Goal: Transaction & Acquisition: Purchase product/service

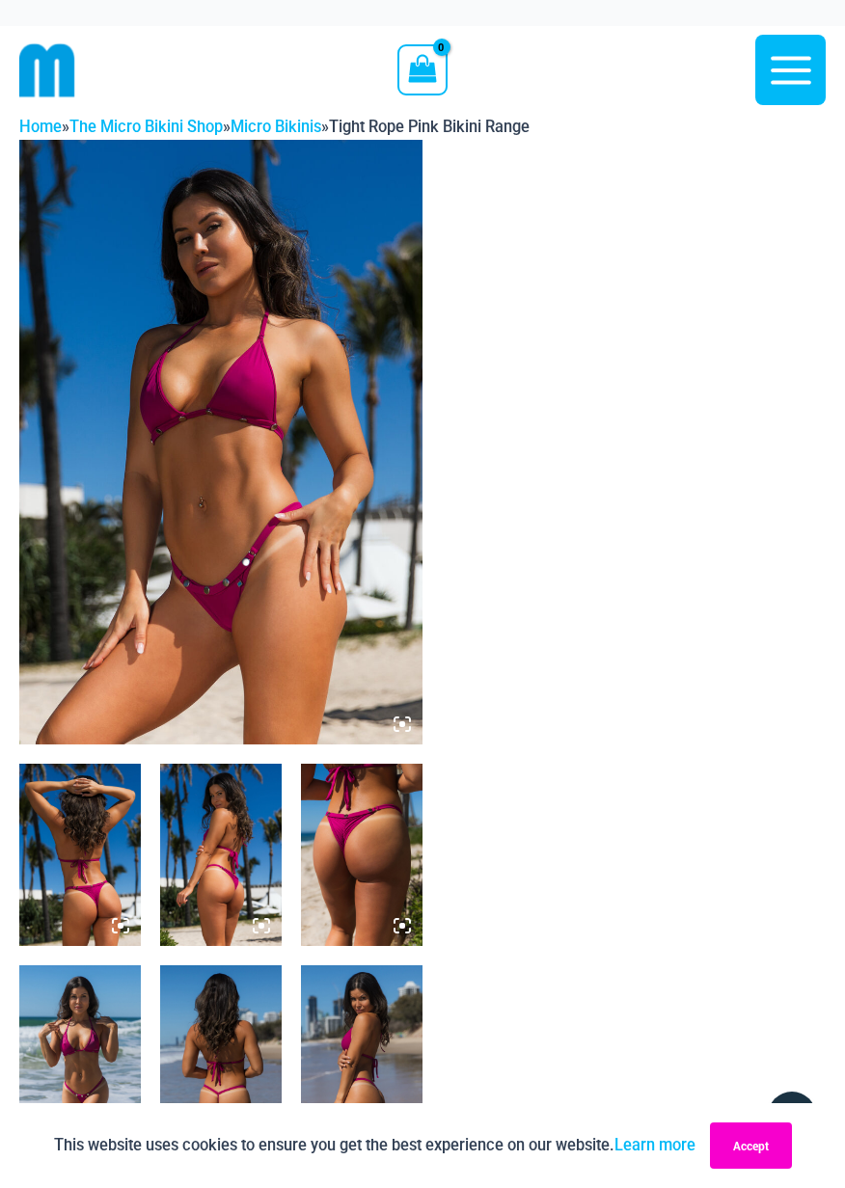
click at [770, 1147] on button "Accept" at bounding box center [751, 1145] width 82 height 46
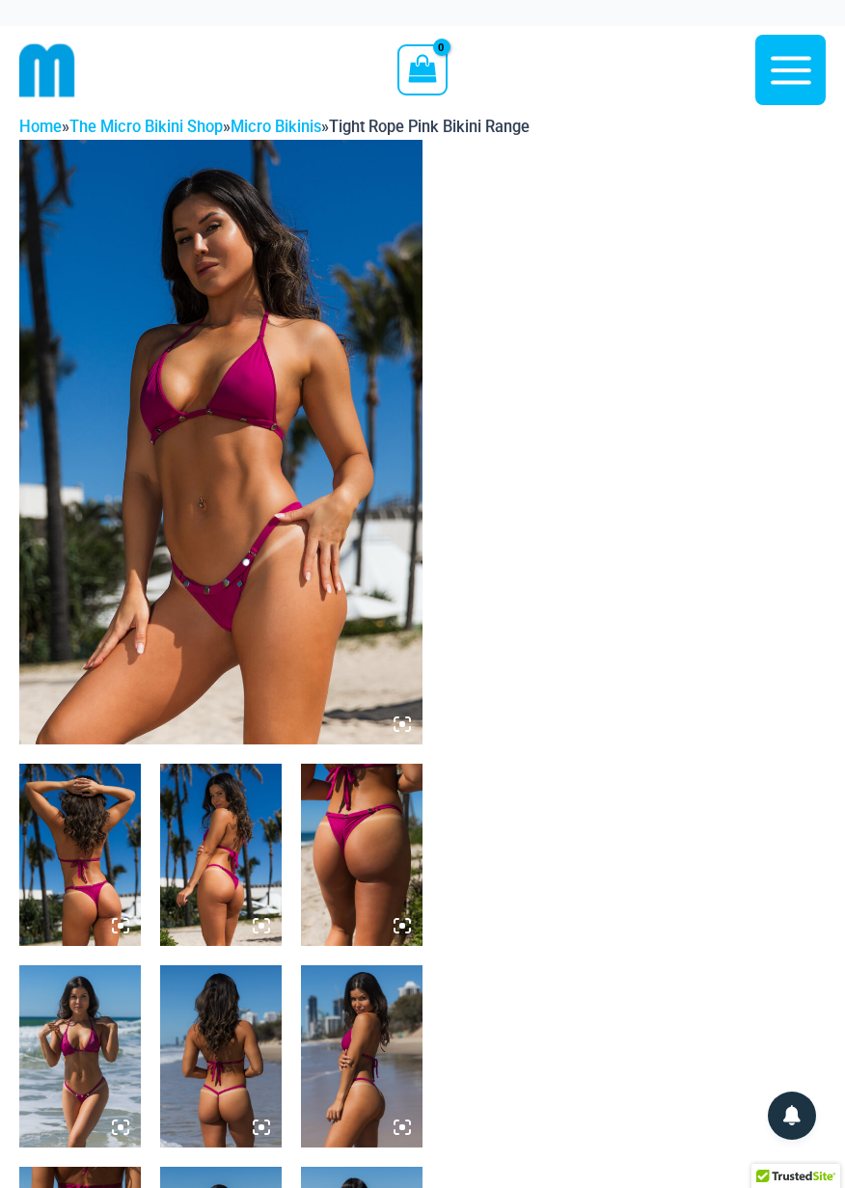
click at [402, 724] on icon at bounding box center [402, 724] width 6 height 6
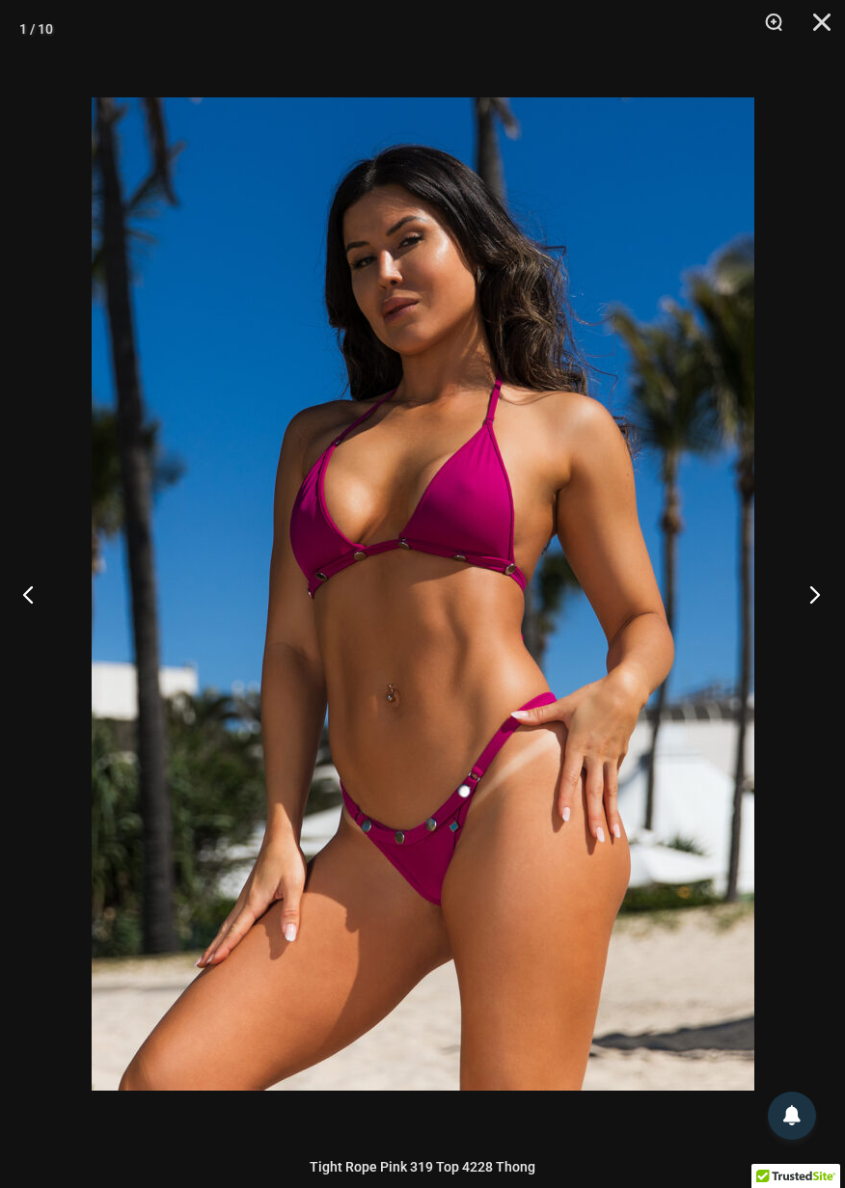
click at [815, 592] on button "Next" at bounding box center [808, 594] width 72 height 96
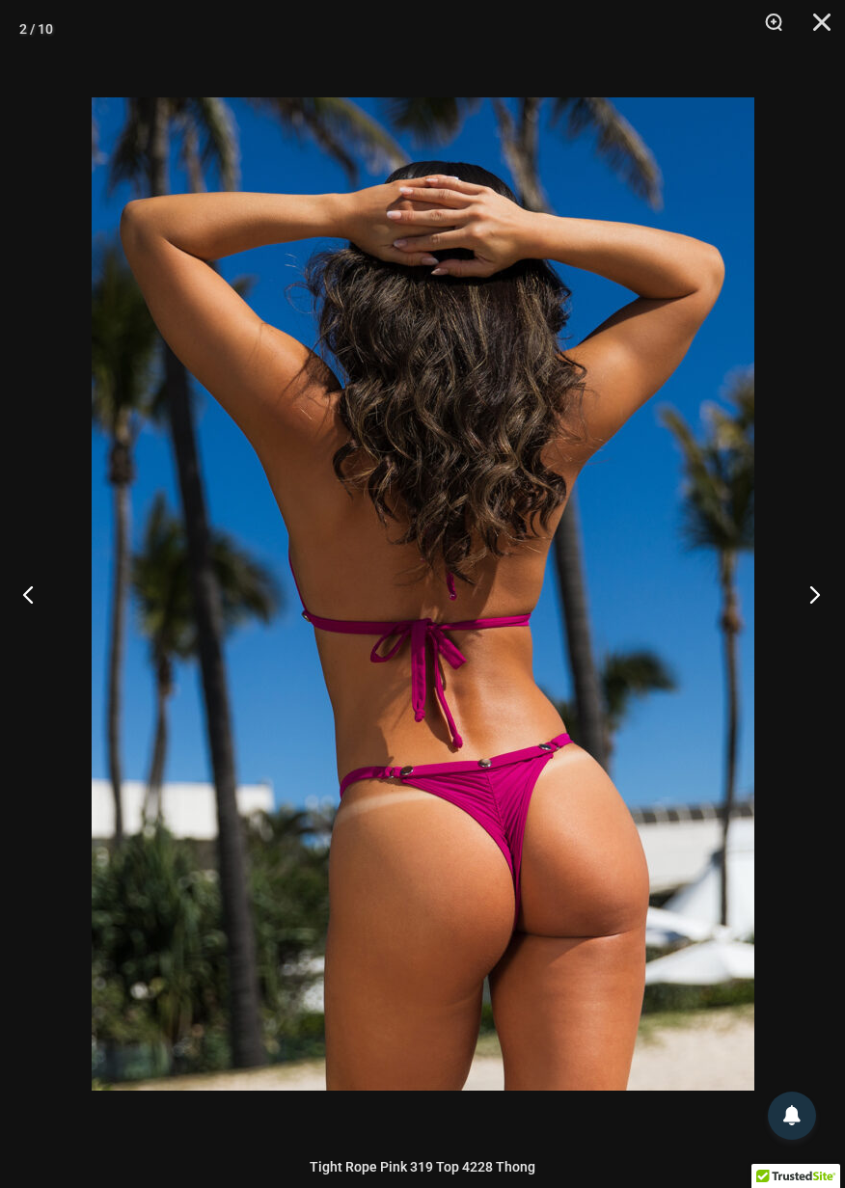
click at [816, 594] on button "Next" at bounding box center [808, 594] width 72 height 96
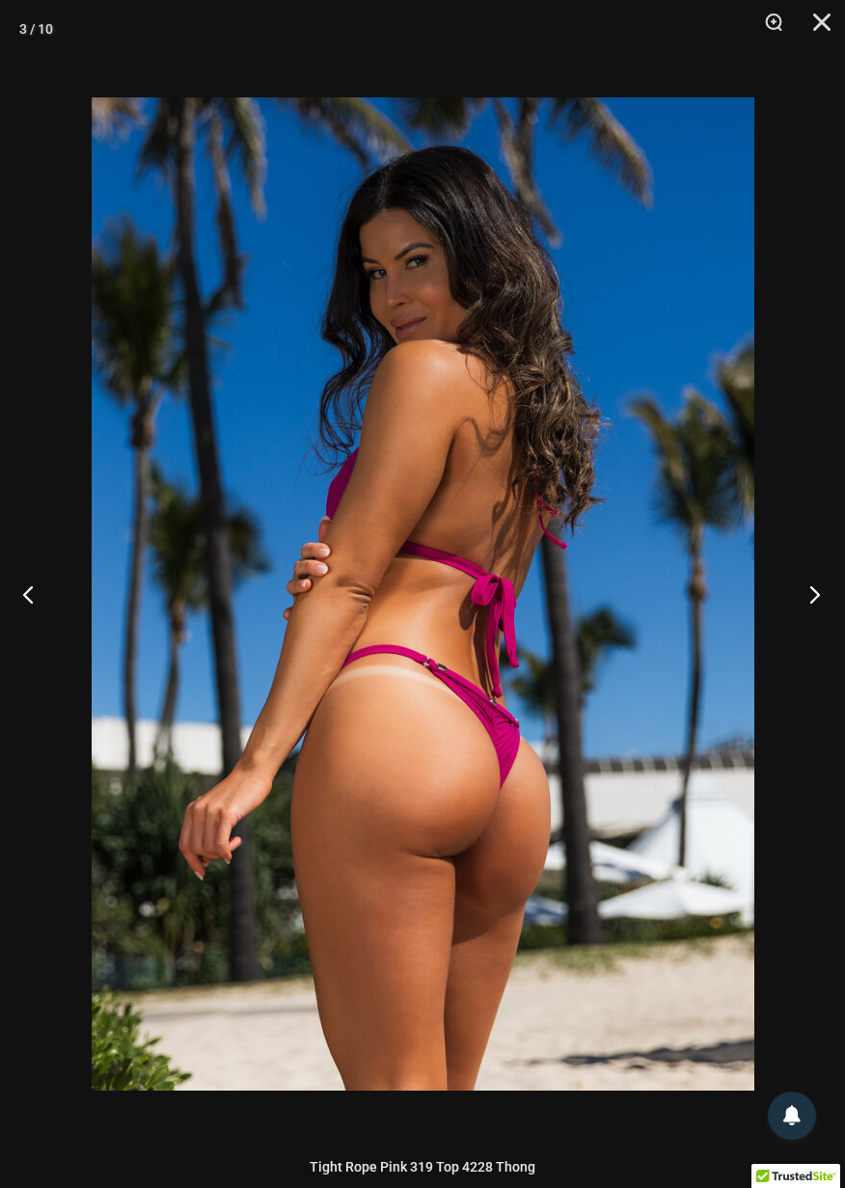
click at [813, 590] on button "Next" at bounding box center [808, 594] width 72 height 96
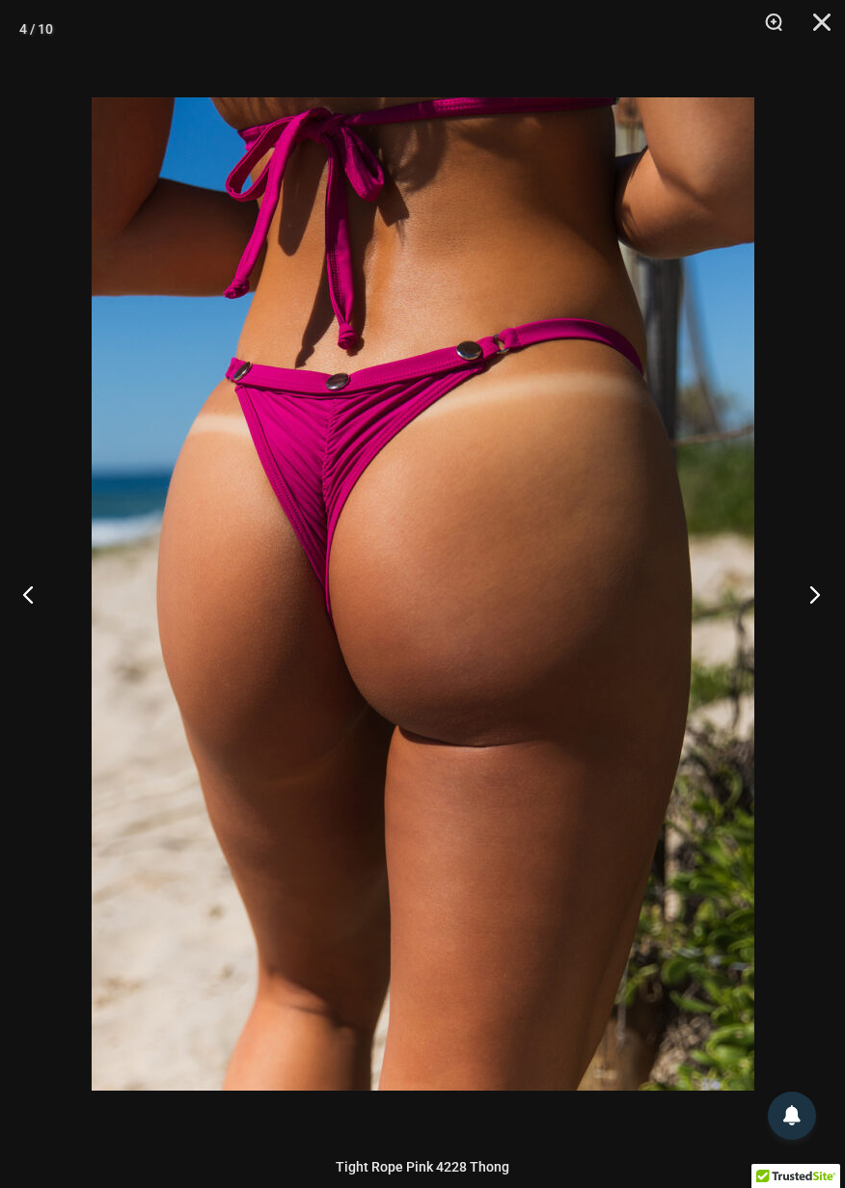
click at [814, 592] on button "Next" at bounding box center [808, 594] width 72 height 96
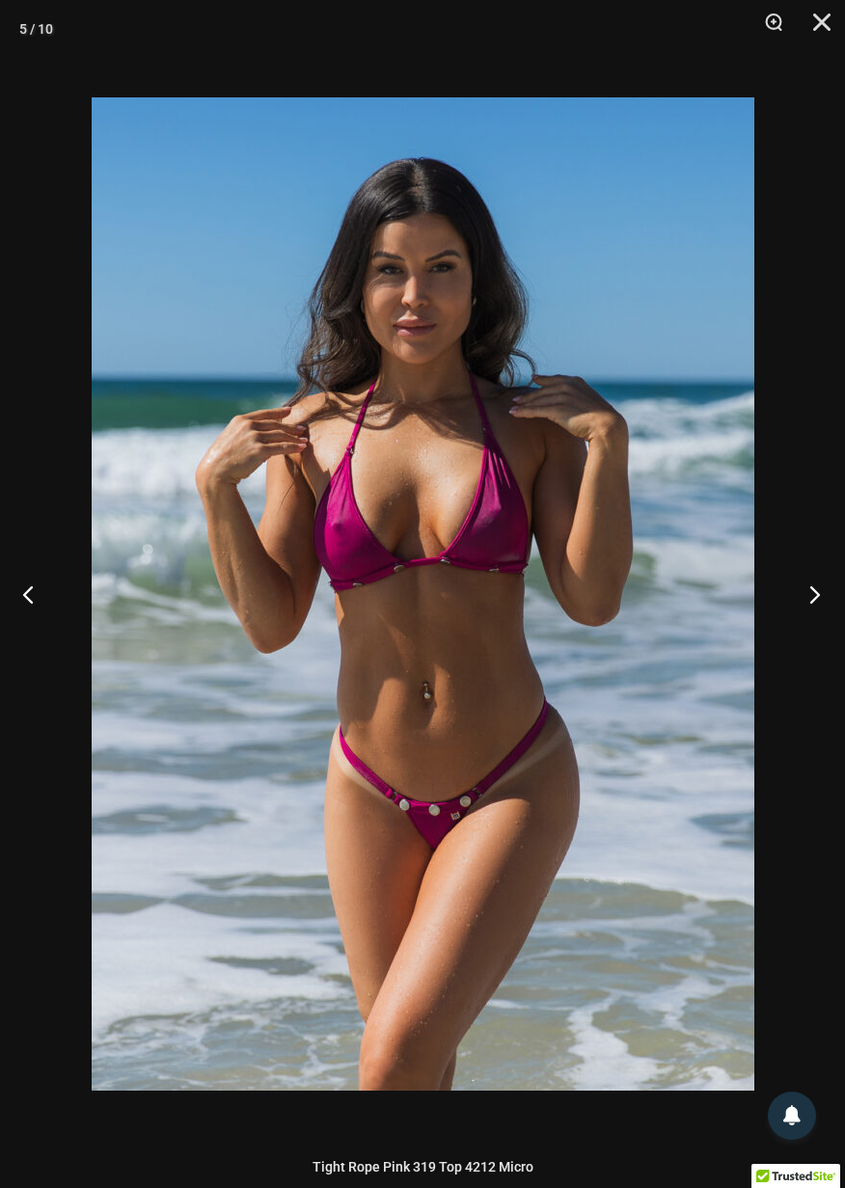
click at [819, 600] on button "Next" at bounding box center [808, 594] width 72 height 96
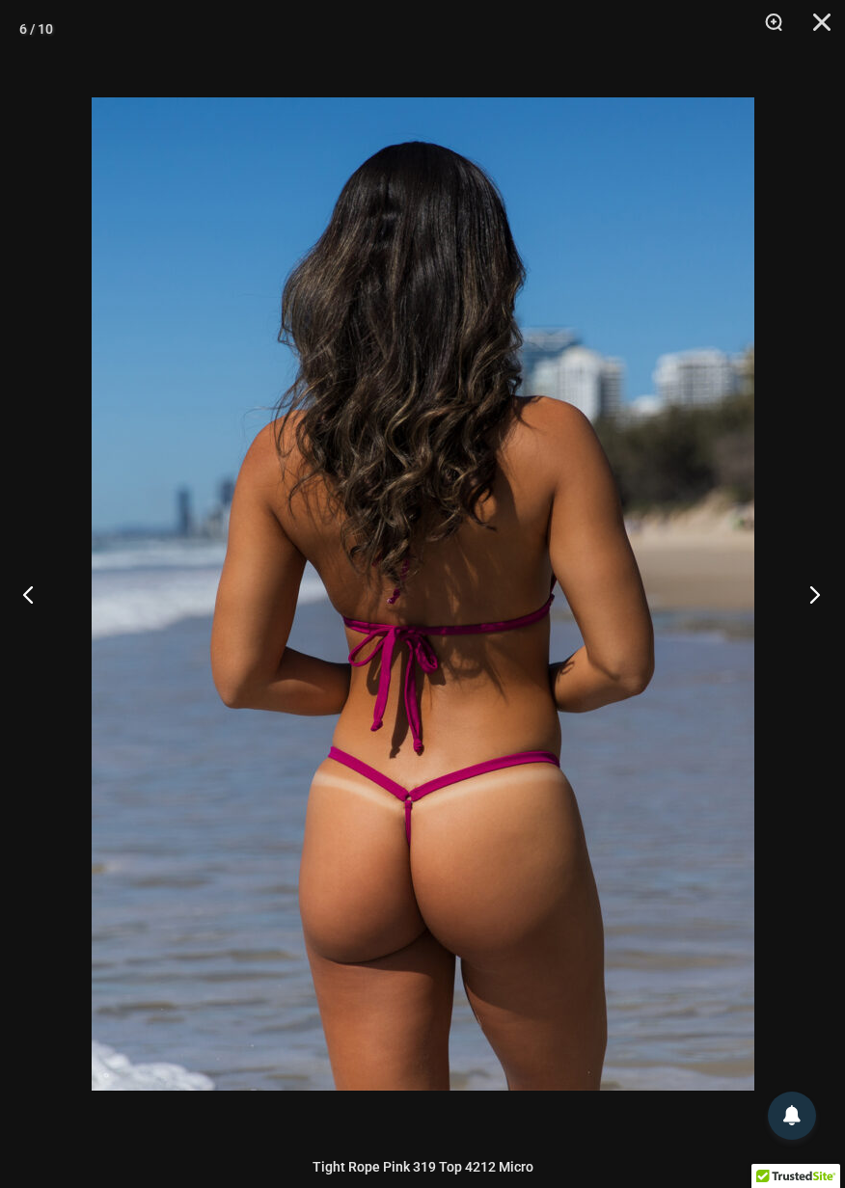
click at [810, 596] on button "Next" at bounding box center [808, 594] width 72 height 96
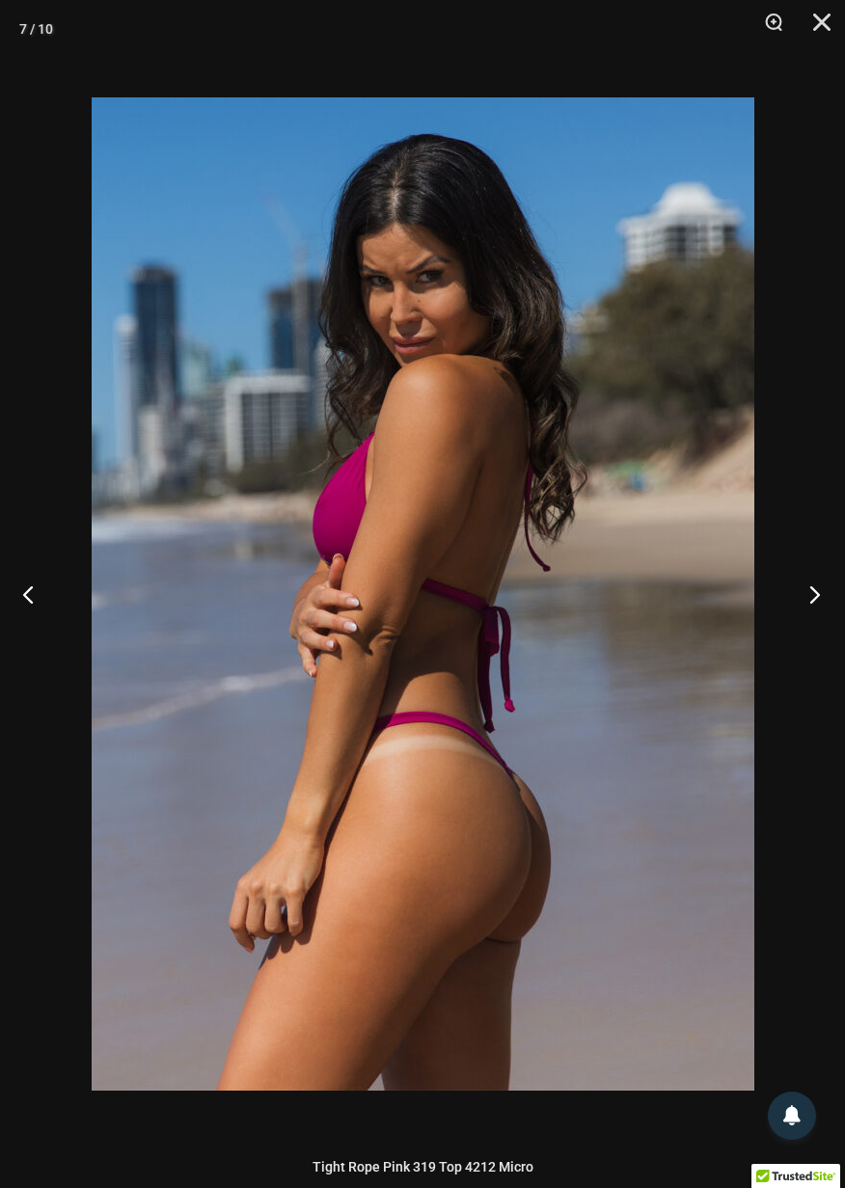
click at [818, 589] on button "Next" at bounding box center [808, 594] width 72 height 96
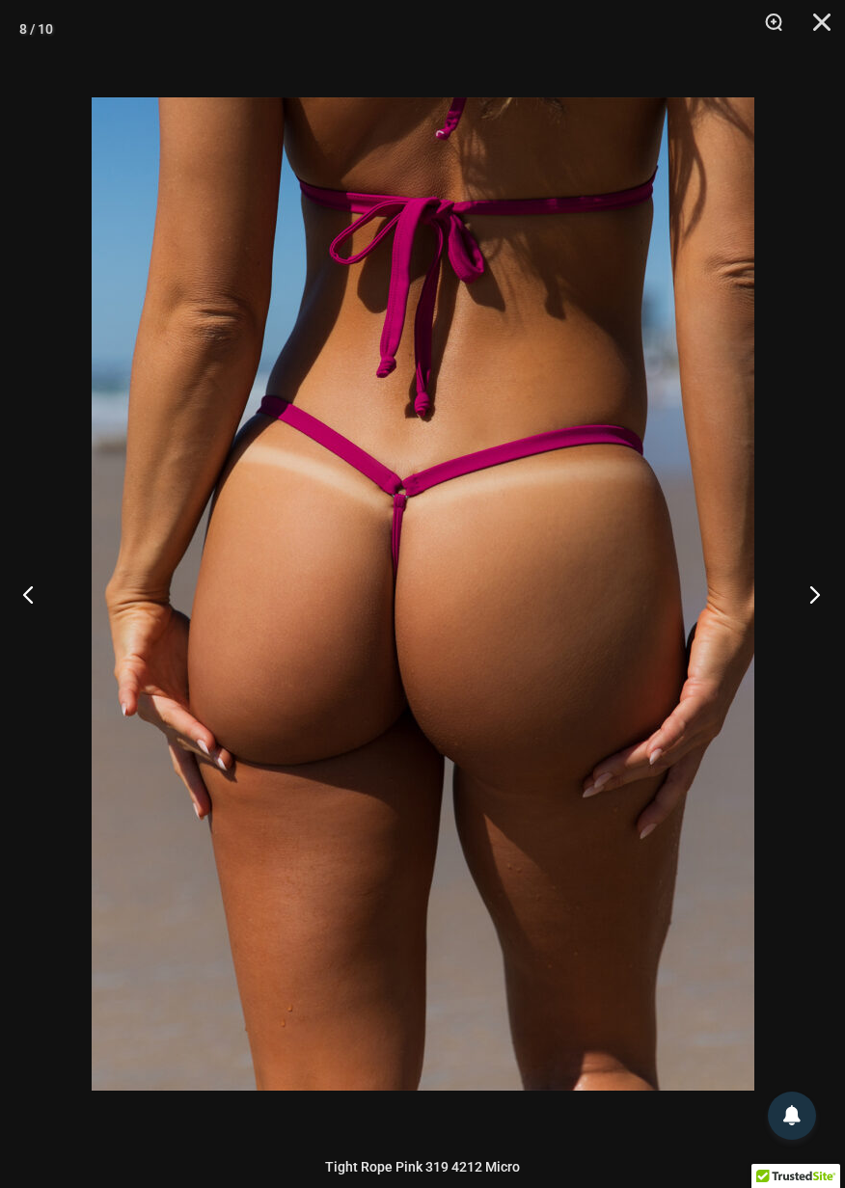
click at [816, 601] on button "Next" at bounding box center [808, 594] width 72 height 96
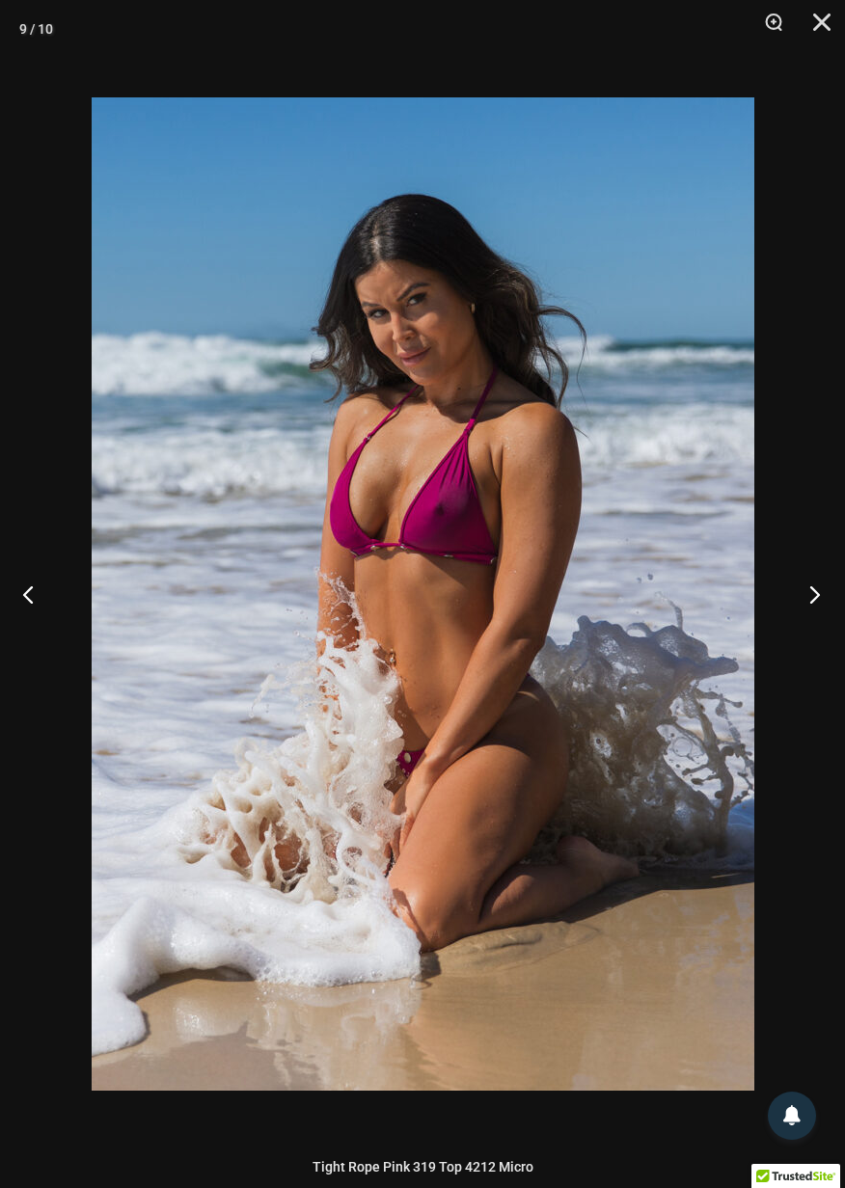
click at [814, 591] on button "Next" at bounding box center [808, 594] width 72 height 96
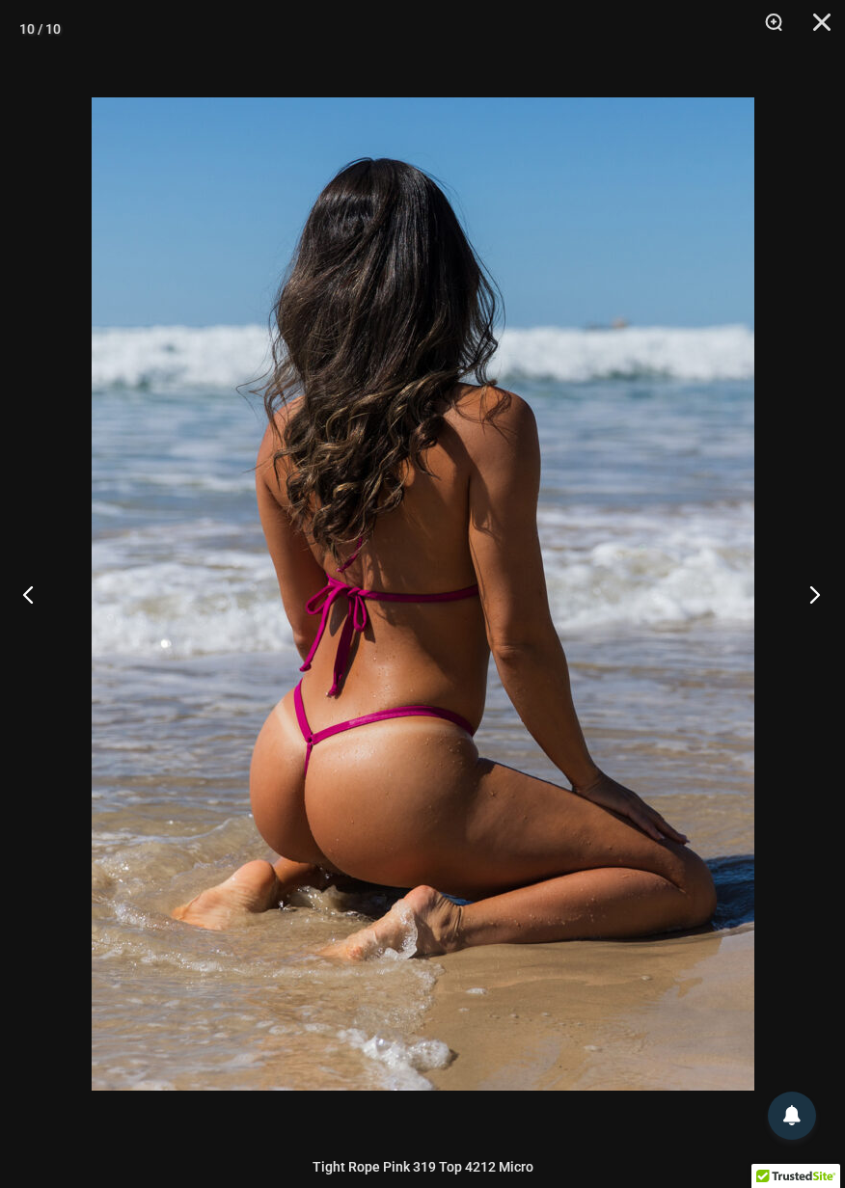
click at [814, 590] on button "Next" at bounding box center [808, 594] width 72 height 96
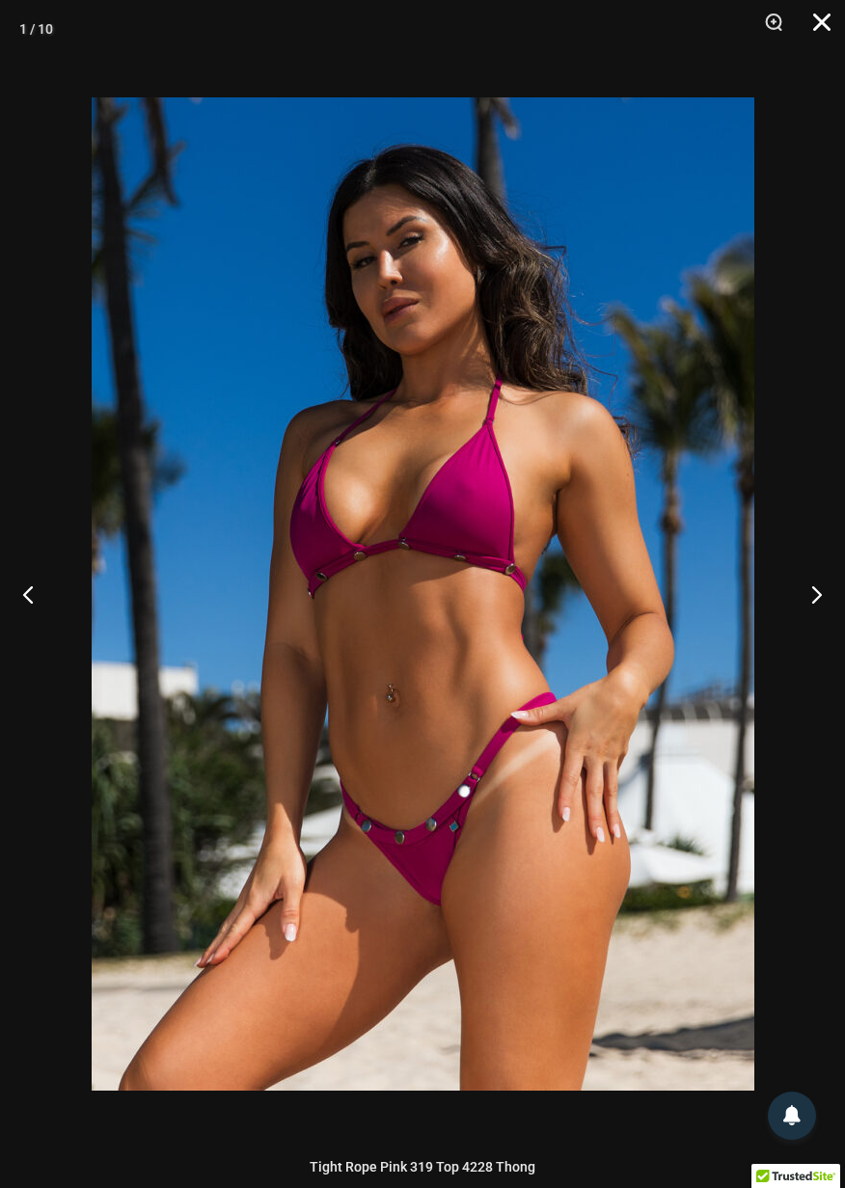
click at [810, 17] on button "Close" at bounding box center [815, 29] width 48 height 58
